Goal: Transaction & Acquisition: Subscribe to service/newsletter

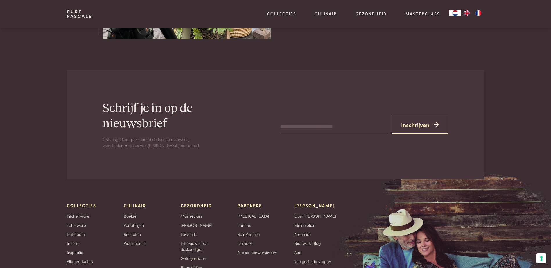
scroll to position [1954, 0]
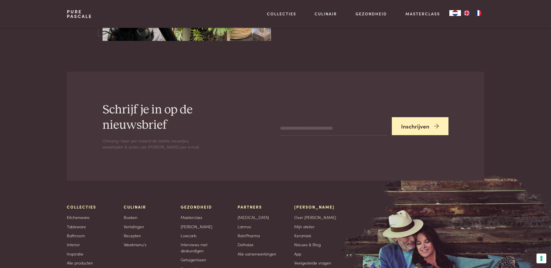
click at [418, 117] on button "Inschrijven" at bounding box center [420, 126] width 57 height 18
click at [311, 118] on input "email" at bounding box center [333, 125] width 107 height 14
type input "**********"
click at [414, 117] on button "Inschrijven" at bounding box center [420, 126] width 57 height 18
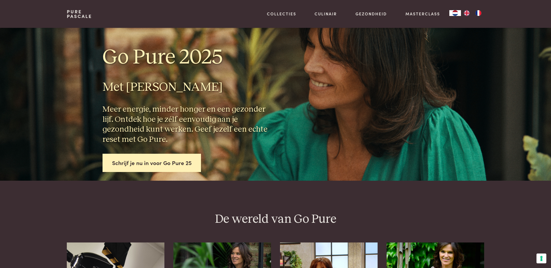
scroll to position [0, 0]
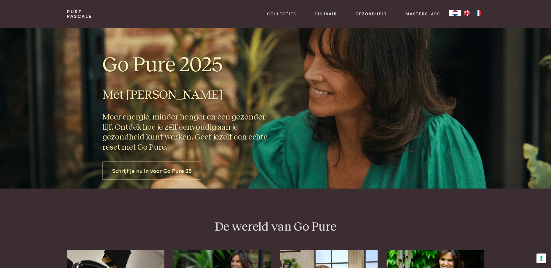
click at [169, 171] on link "Schrijf je nu in voor Go Pure 25" at bounding box center [152, 171] width 99 height 18
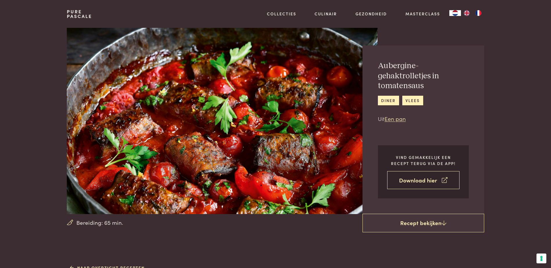
click at [427, 180] on link "Download hier" at bounding box center [423, 180] width 72 height 18
click at [419, 177] on link "Download hier" at bounding box center [423, 180] width 72 height 18
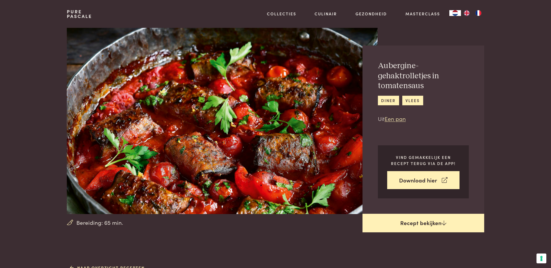
click at [428, 223] on link "Recept bekijken" at bounding box center [423, 223] width 122 height 19
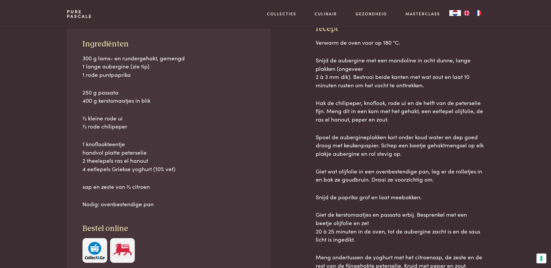
scroll to position [263, 0]
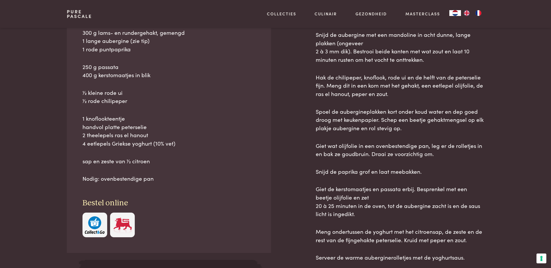
scroll to position [292, 0]
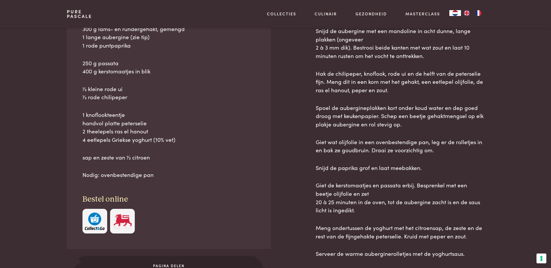
click at [125, 220] on img at bounding box center [123, 222] width 20 height 18
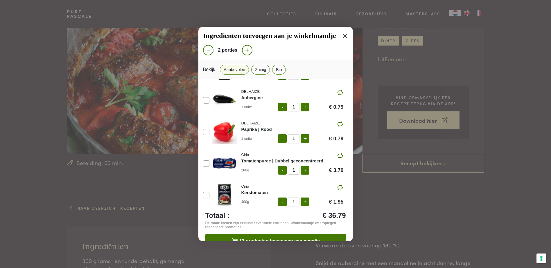
scroll to position [0, 0]
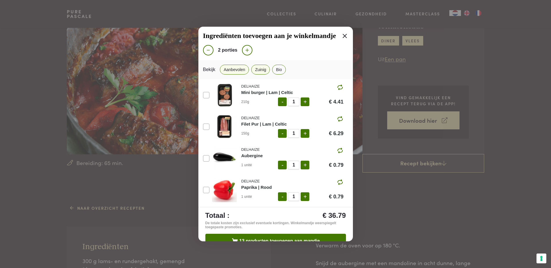
click at [262, 68] on button "Zuinig" at bounding box center [260, 70] width 19 height 10
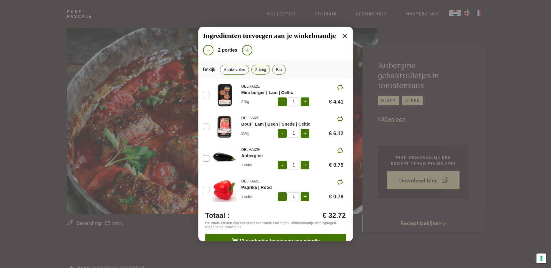
click at [342, 35] on icon at bounding box center [344, 36] width 7 height 7
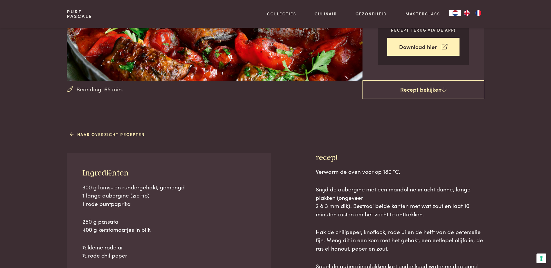
scroll to position [145, 0]
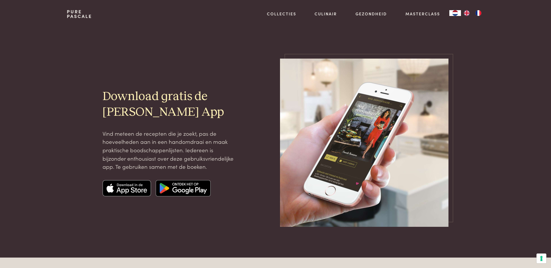
click at [369, 132] on img at bounding box center [364, 143] width 168 height 168
